Goal: Task Accomplishment & Management: Manage account settings

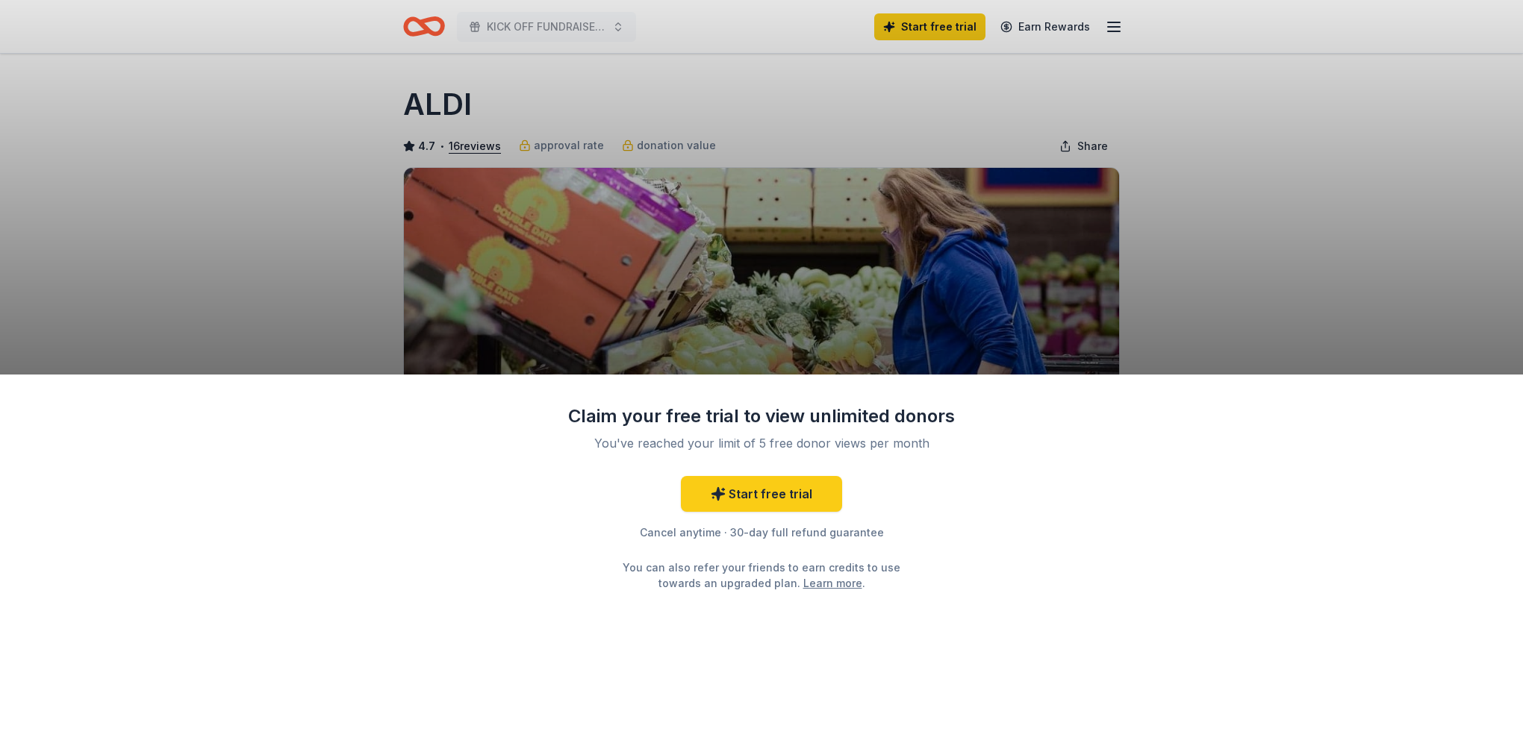
click at [1117, 33] on div "Claim your free trial to view unlimited donors You've reached your limit of 5 f…" at bounding box center [761, 374] width 1523 height 749
click at [814, 495] on link "Start free trial" at bounding box center [761, 494] width 161 height 36
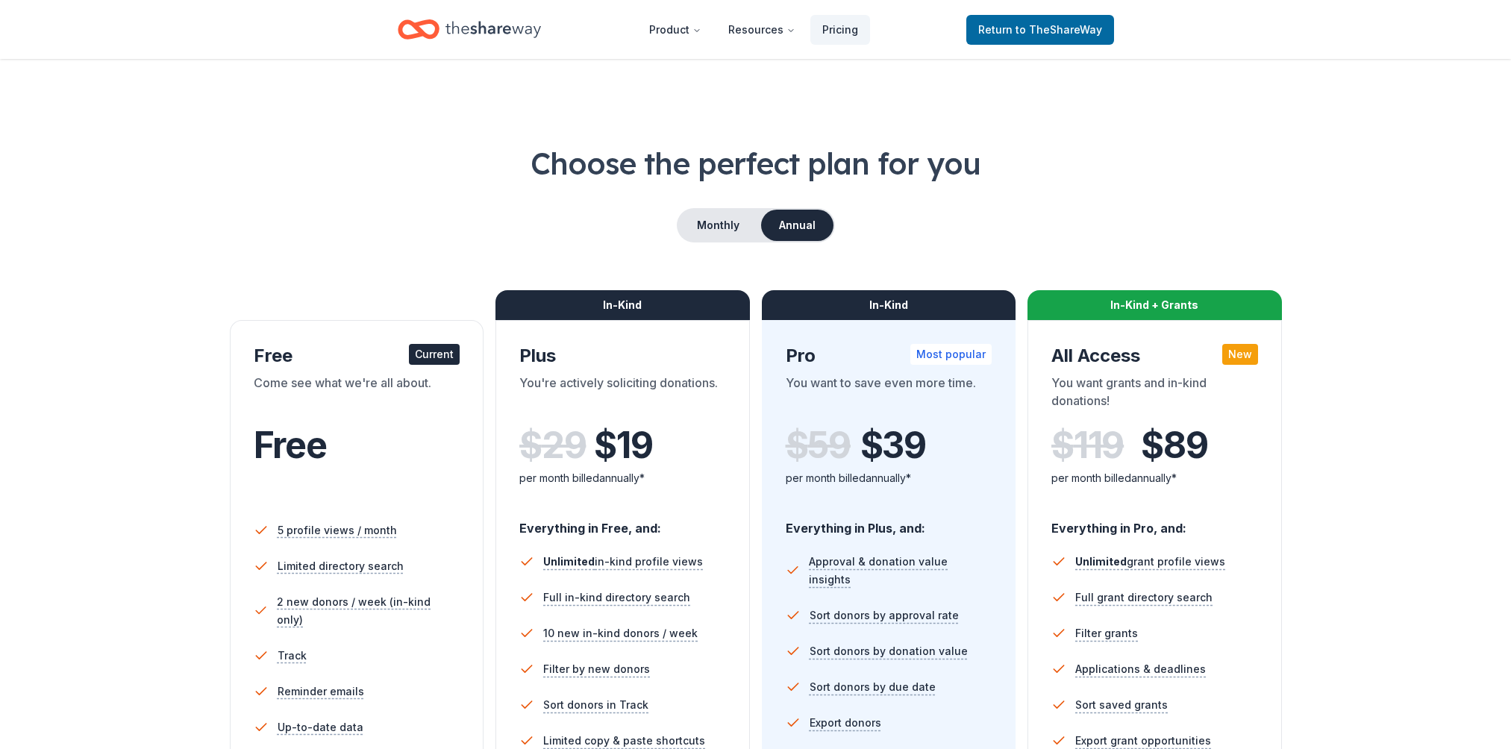
click at [506, 32] on icon "Home" at bounding box center [494, 29] width 96 height 31
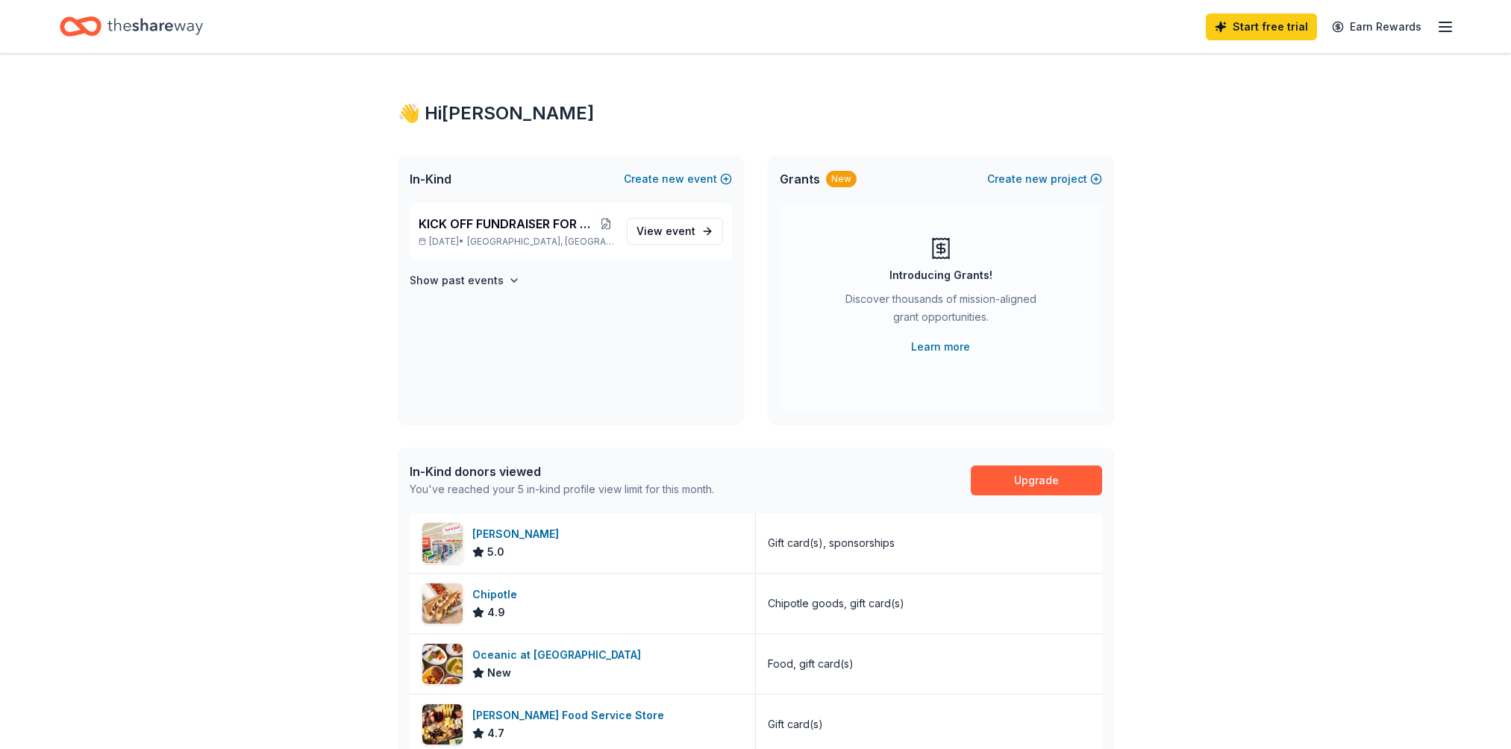
click at [1447, 27] on line "button" at bounding box center [1446, 27] width 12 height 0
click at [1259, 114] on link "Account" at bounding box center [1266, 115] width 47 height 15
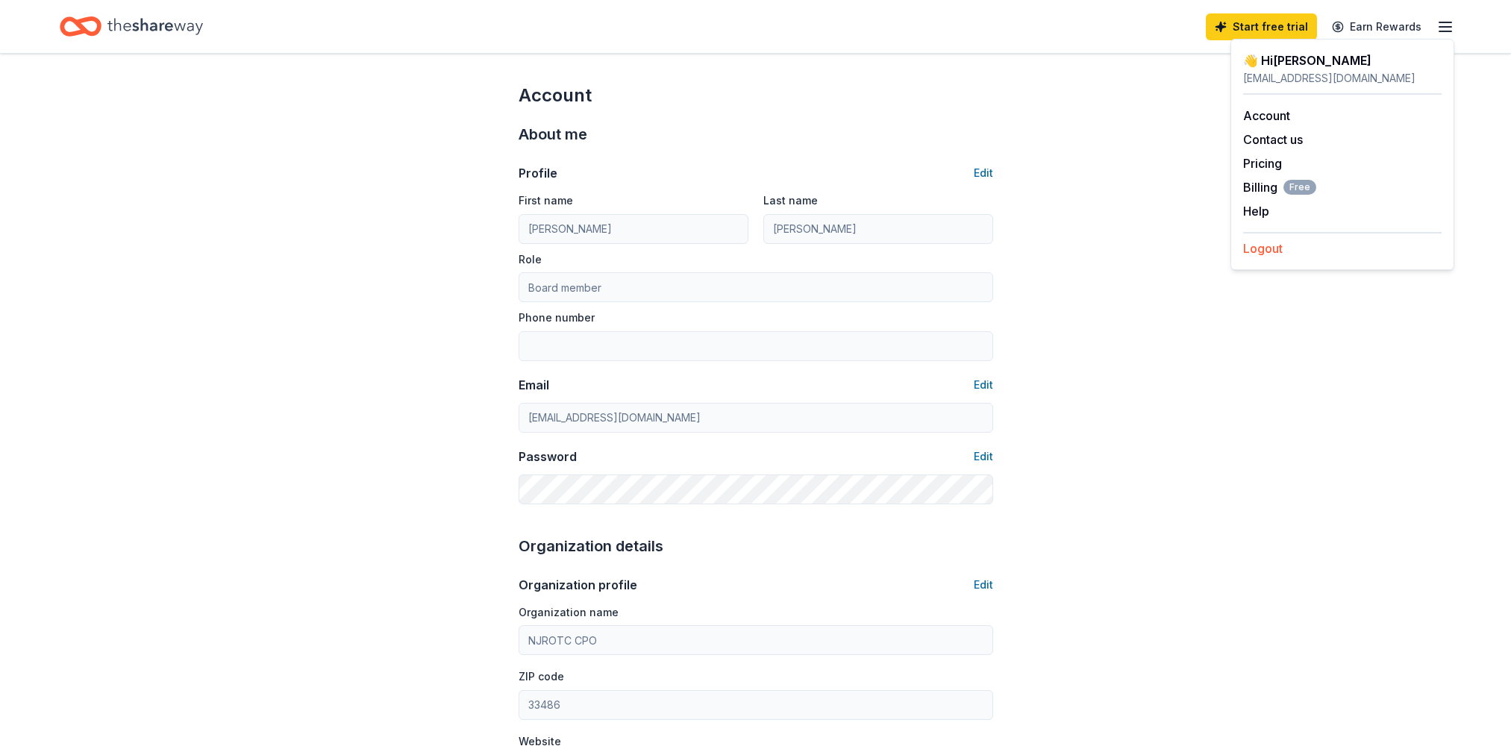
click at [1271, 243] on button "Logout" at bounding box center [1263, 249] width 40 height 18
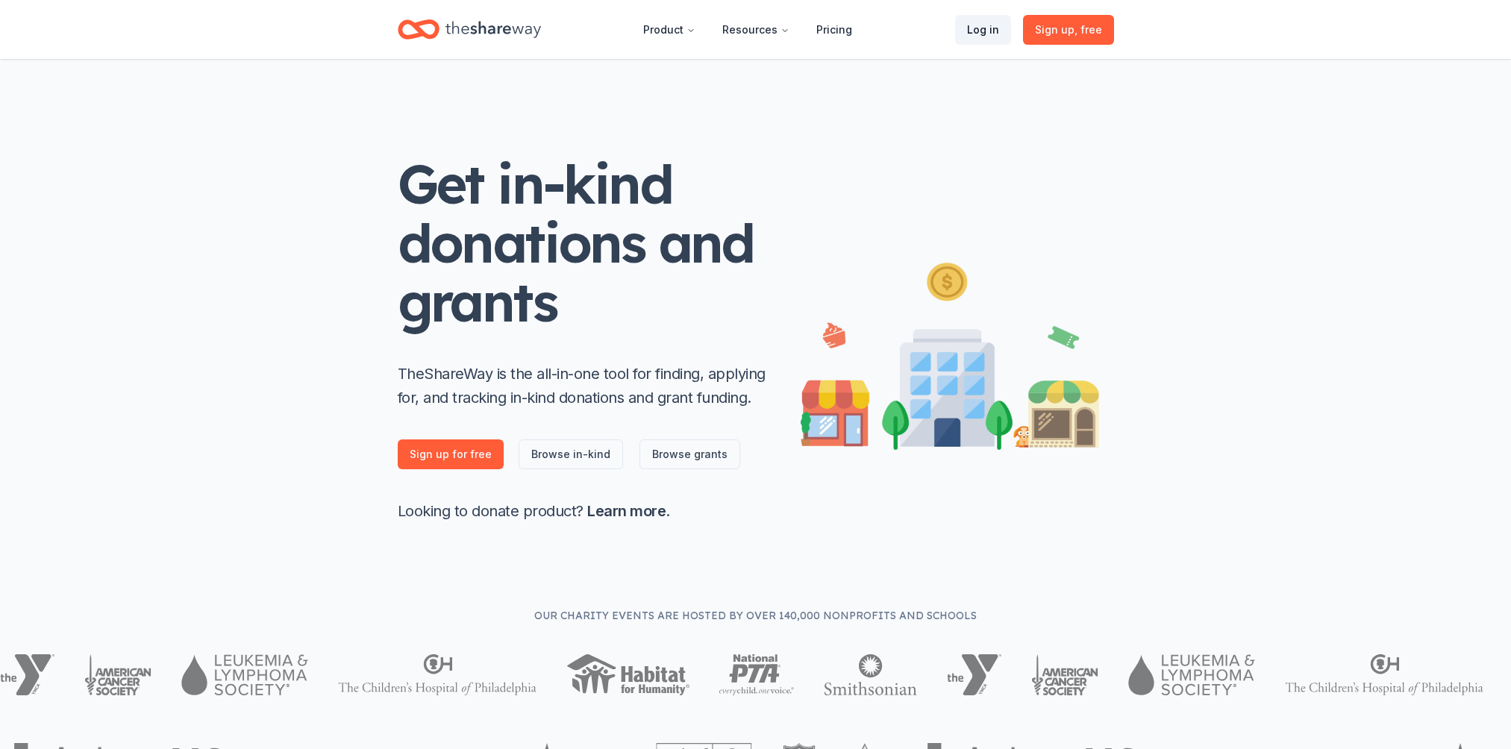
click at [993, 34] on link "Log in" at bounding box center [983, 30] width 56 height 30
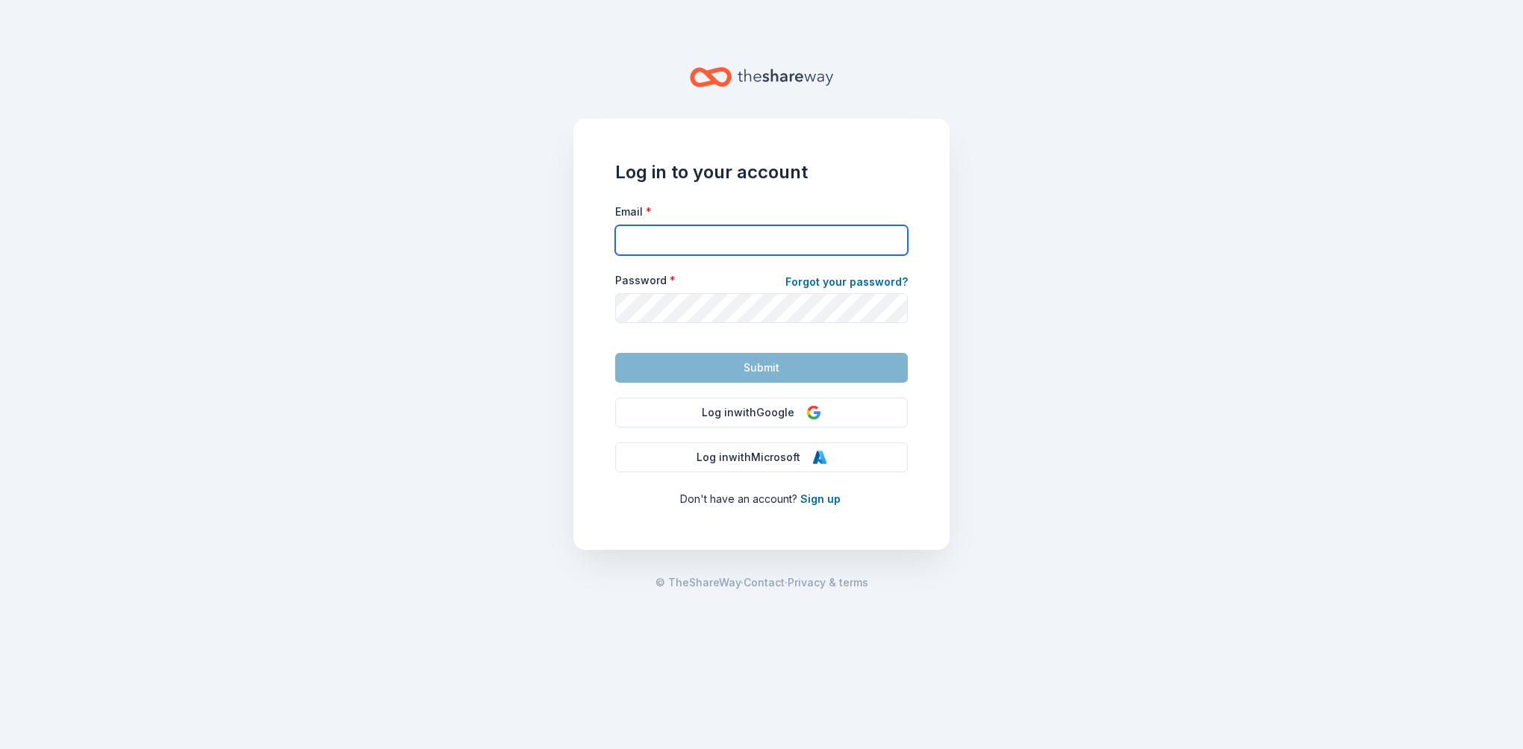
click at [780, 230] on input "Email *" at bounding box center [761, 240] width 293 height 30
type input "[EMAIL_ADDRESS][DOMAIN_NAME]"
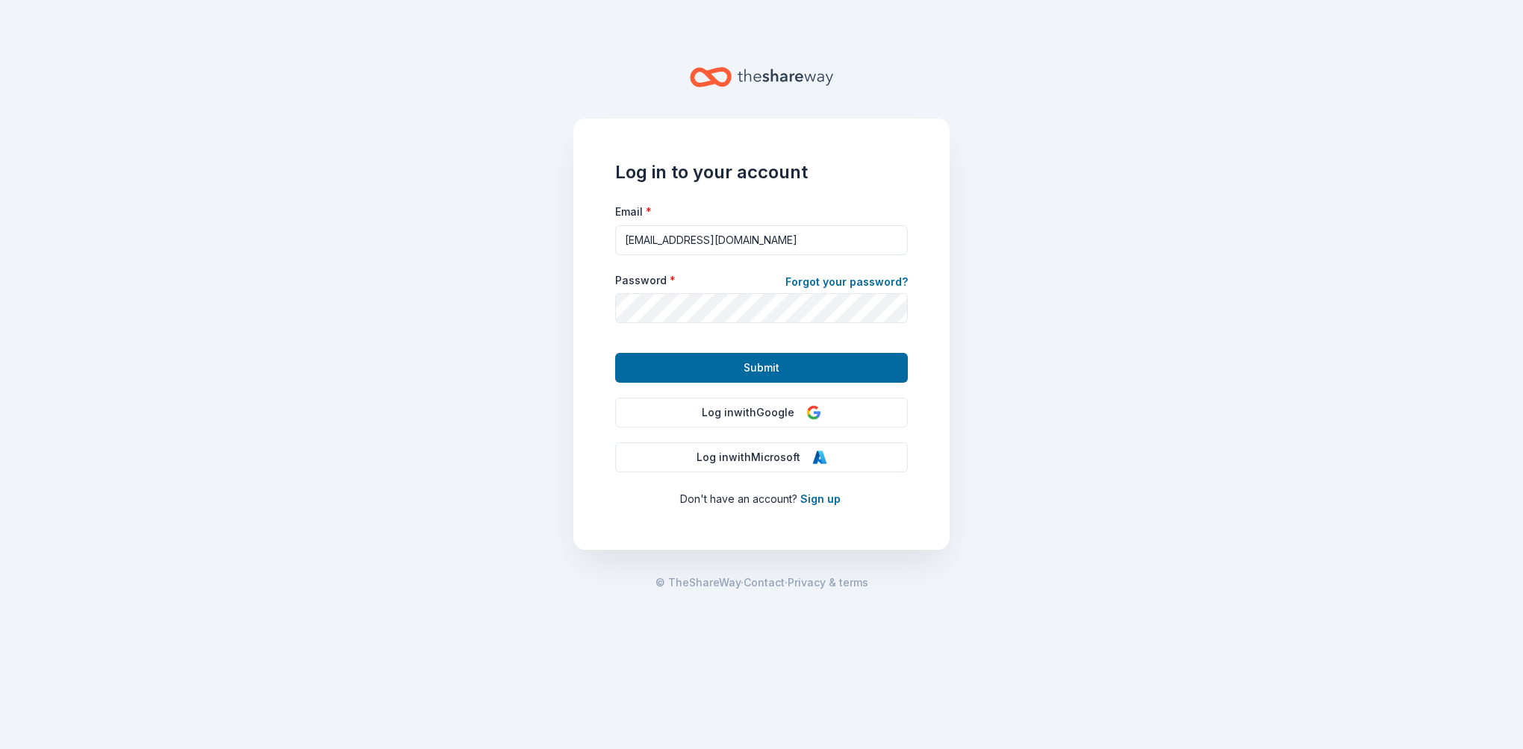
click at [835, 367] on button "Submit" at bounding box center [761, 368] width 293 height 30
